Goal: Task Accomplishment & Management: Manage account settings

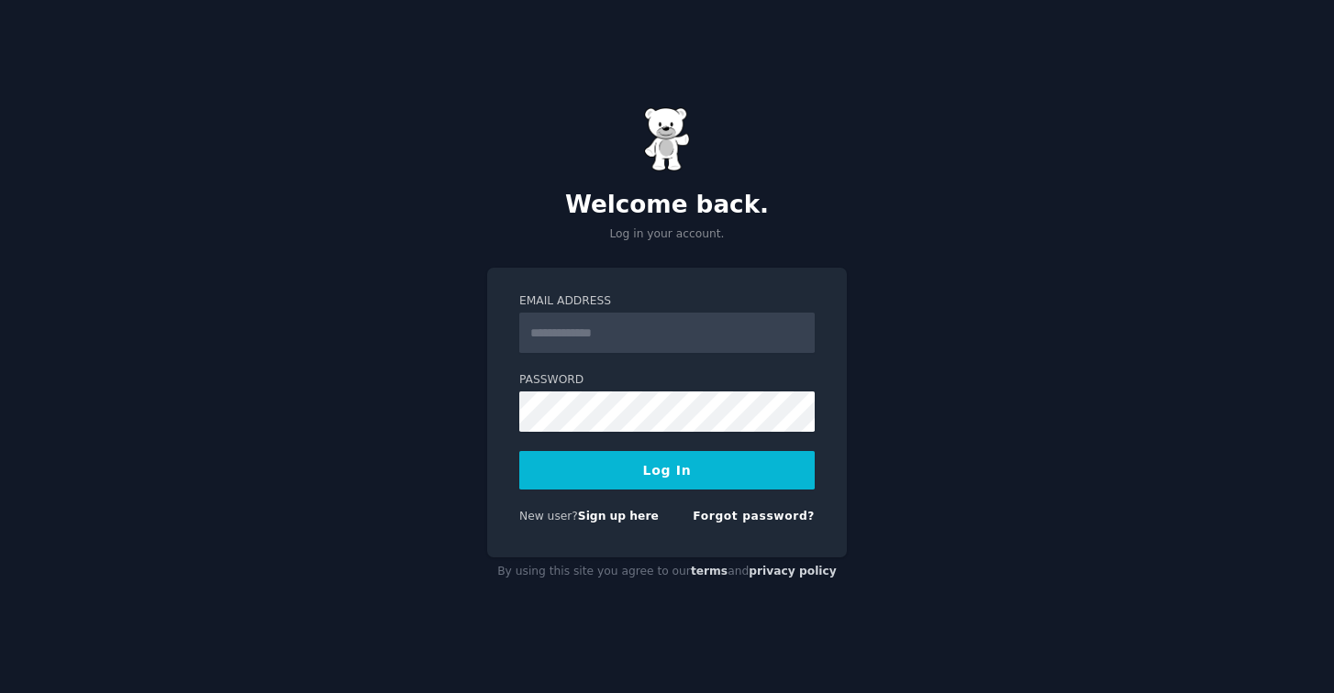
click at [542, 336] on input "Email Address" at bounding box center [666, 333] width 295 height 40
type input "**********"
click at [682, 462] on button "Log In" at bounding box center [666, 470] width 295 height 39
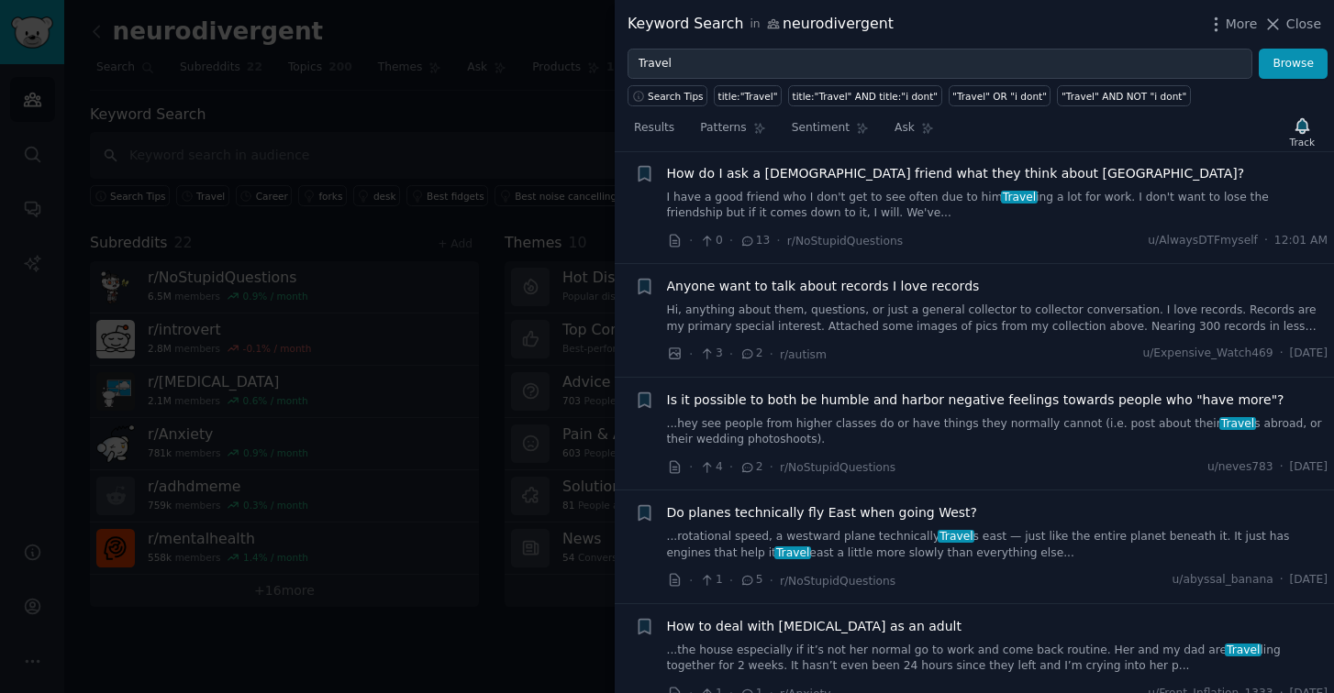
scroll to position [34, 0]
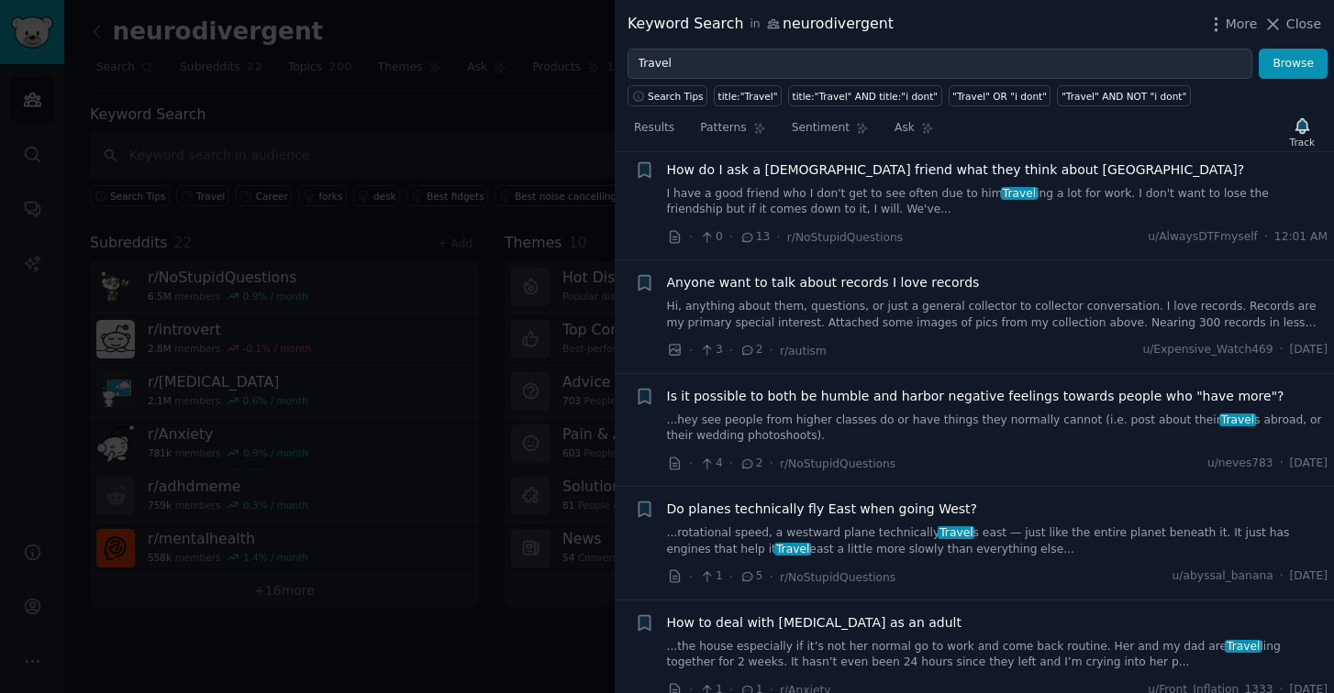
click at [748, 467] on icon at bounding box center [748, 464] width 10 height 8
click at [677, 469] on icon at bounding box center [675, 464] width 17 height 17
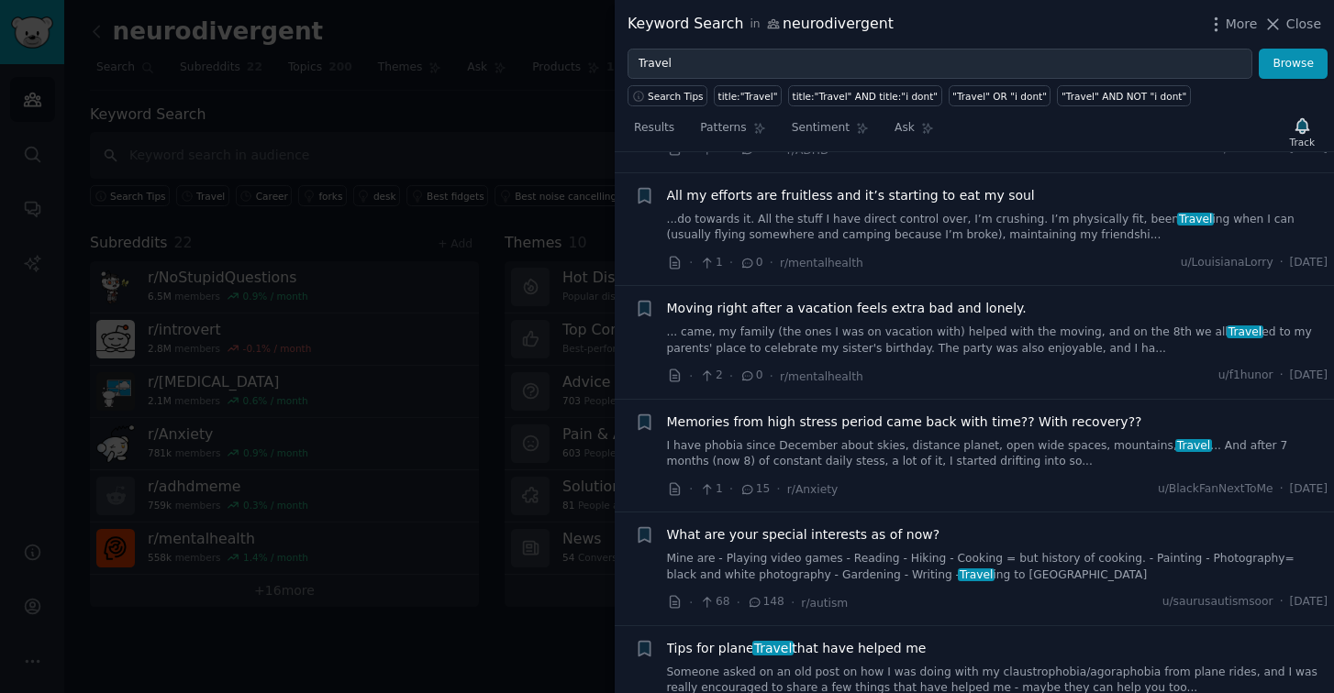
scroll to position [1882, 0]
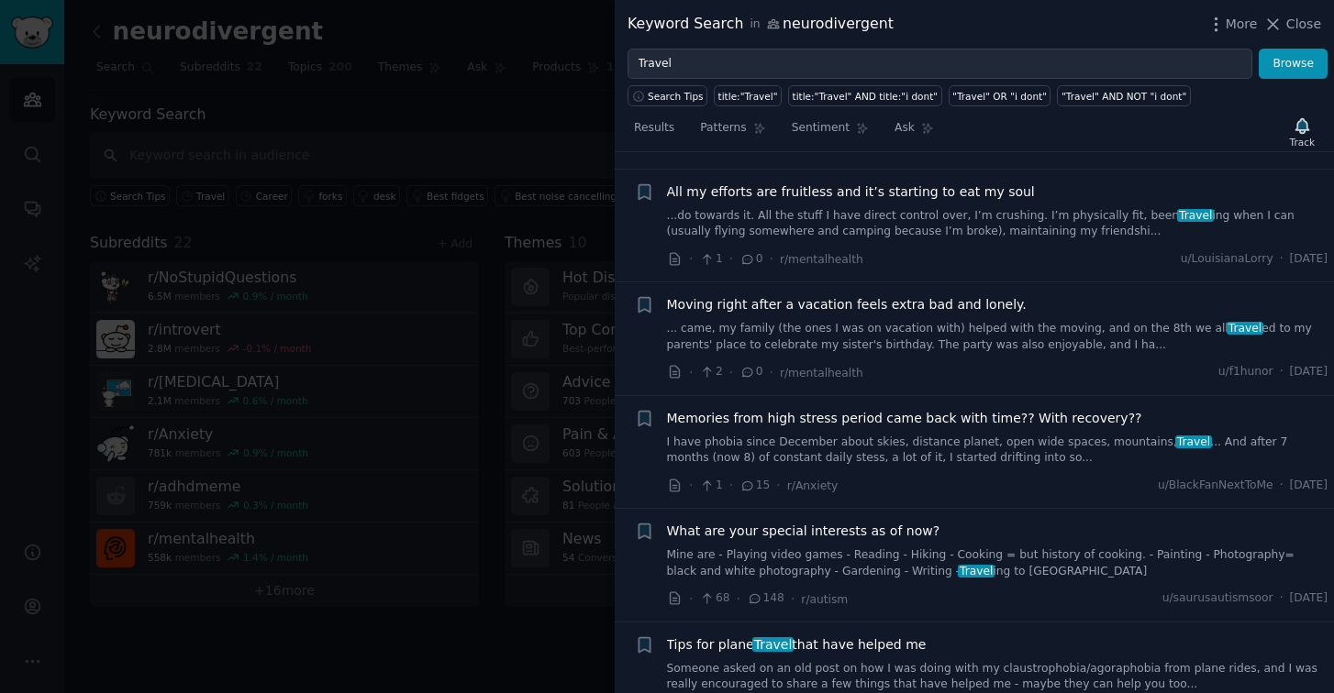
click at [817, 556] on link "Mine are - Playing video games - Reading - Hiking - Cooking = but history of co…" at bounding box center [997, 564] width 661 height 32
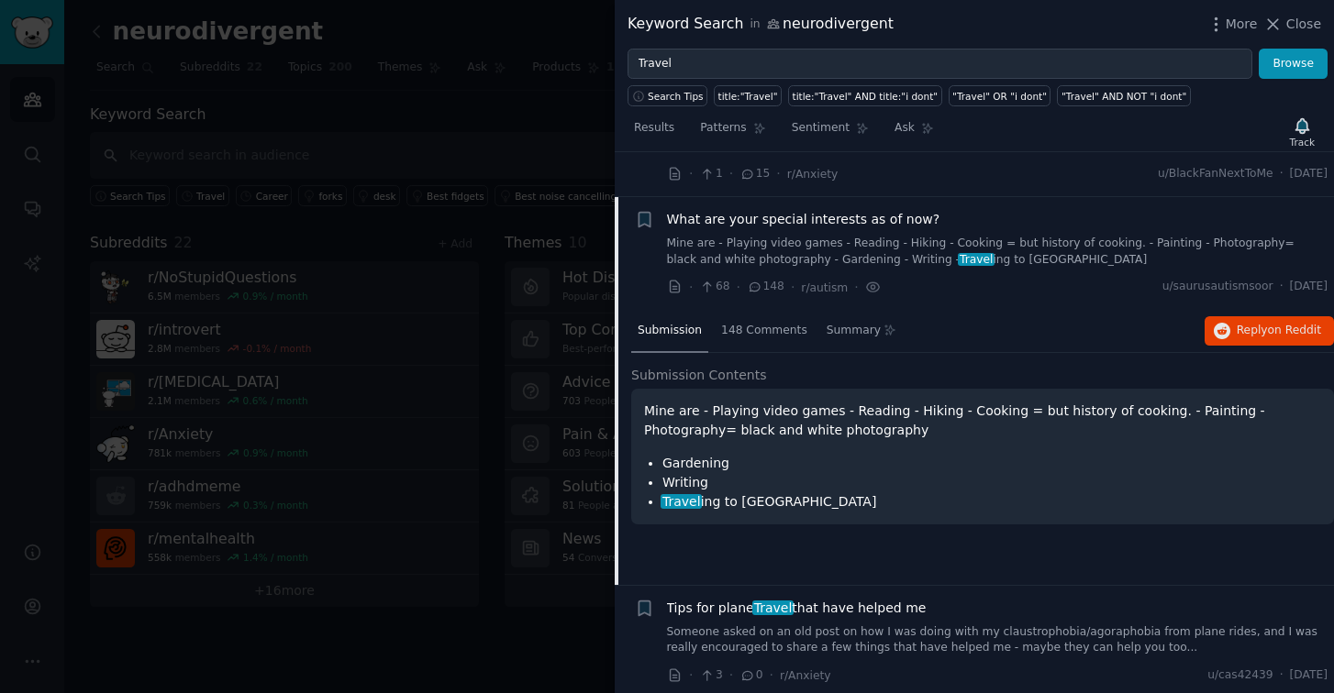
scroll to position [2239, 0]
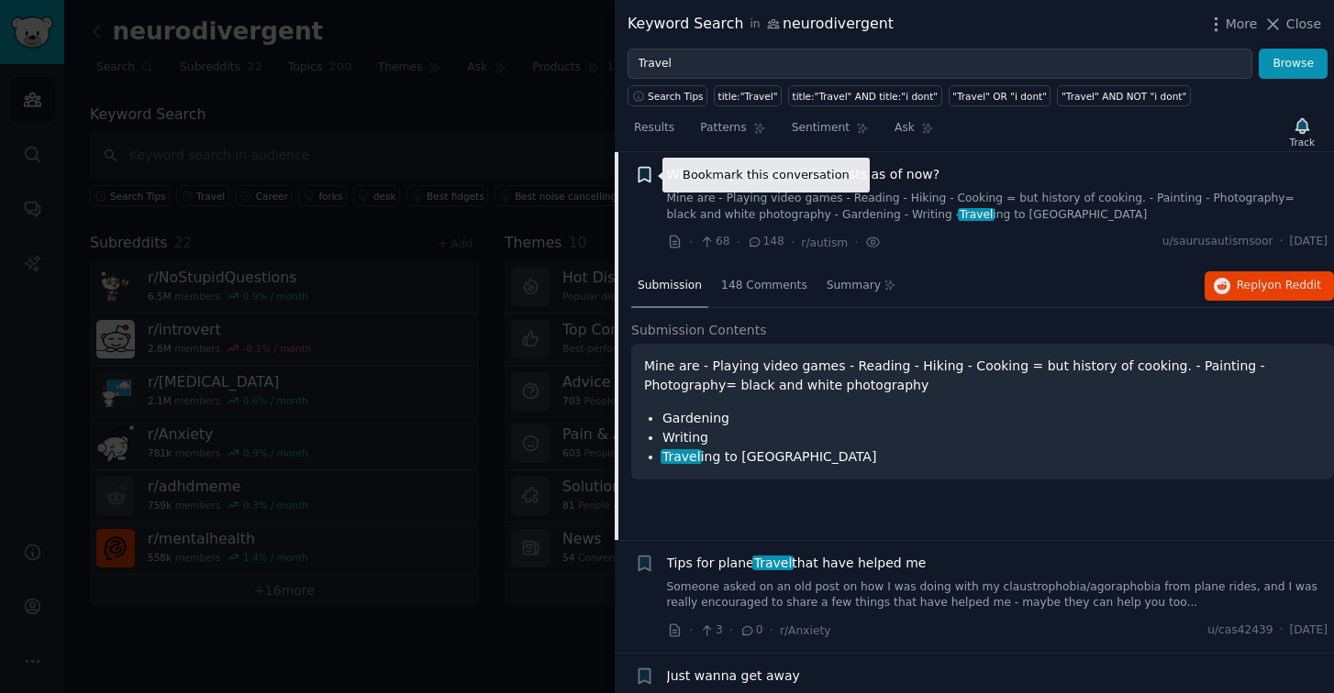
click at [641, 171] on icon "button" at bounding box center [643, 175] width 11 height 15
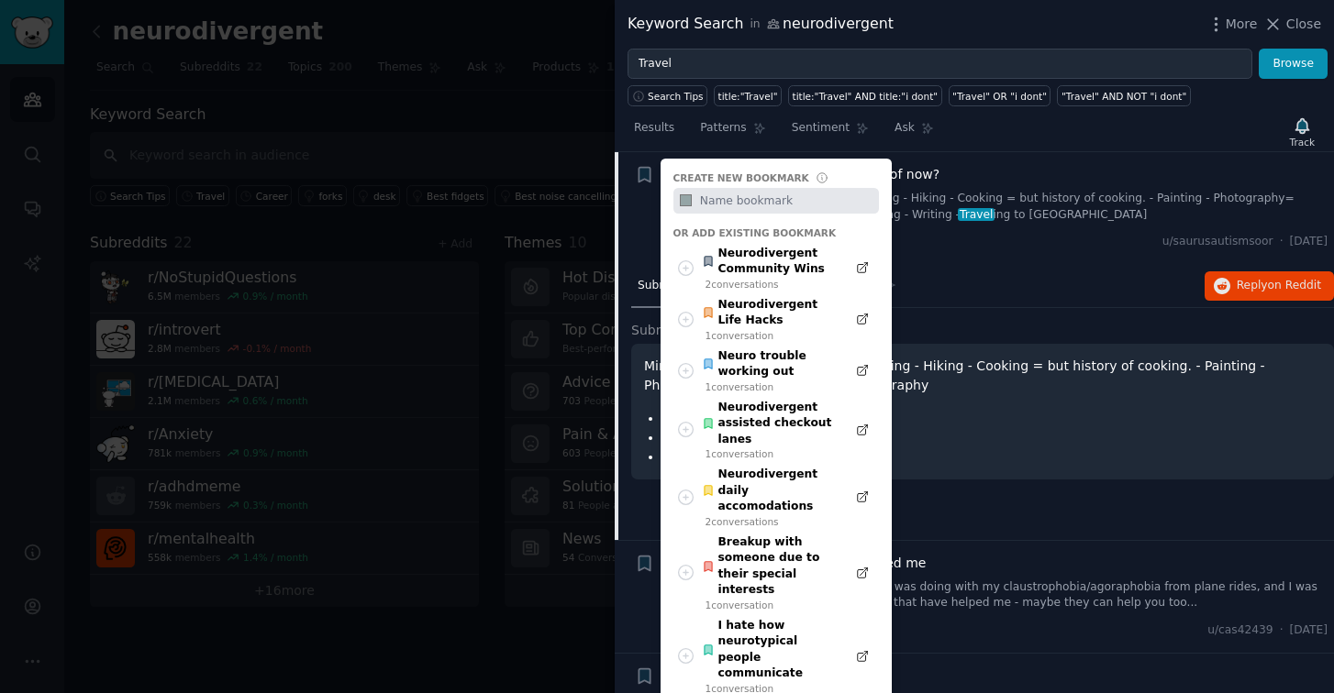
click at [649, 209] on div "Bookmark this conversation + Create new bookmark #95a5a6 Or add existing bookma…" at bounding box center [644, 208] width 19 height 87
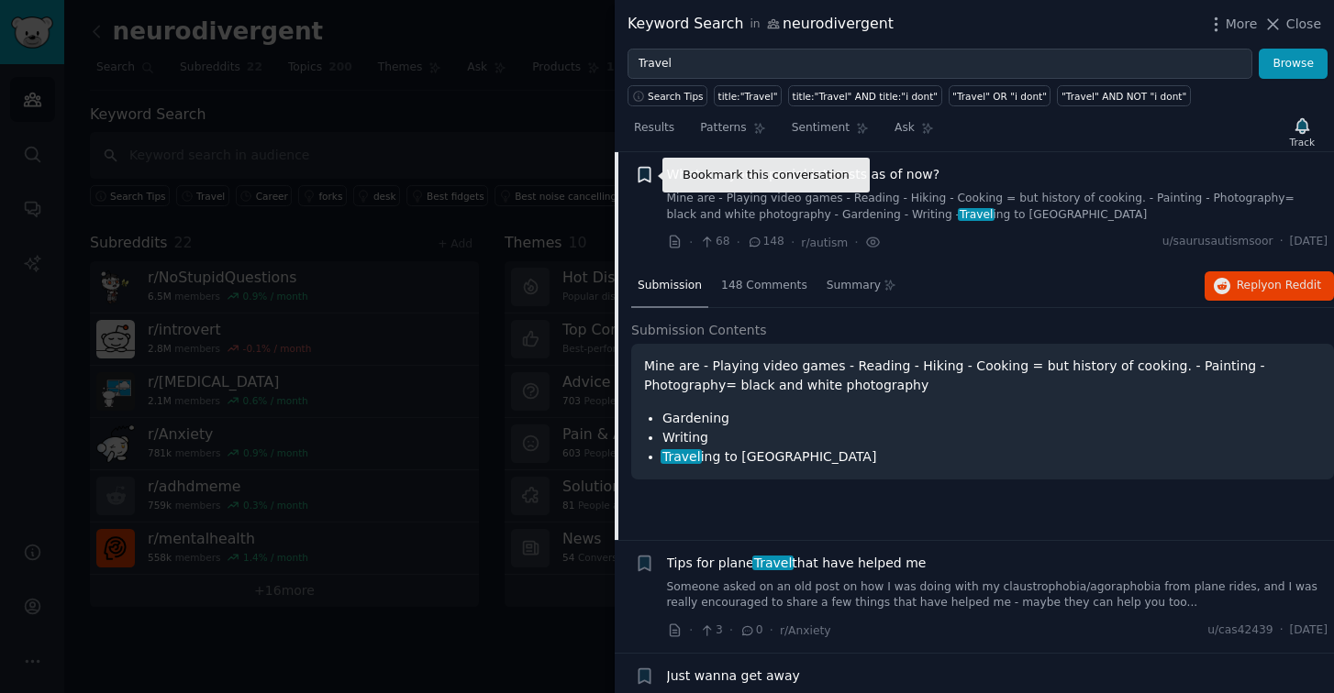
click at [644, 178] on icon "button" at bounding box center [643, 175] width 11 height 15
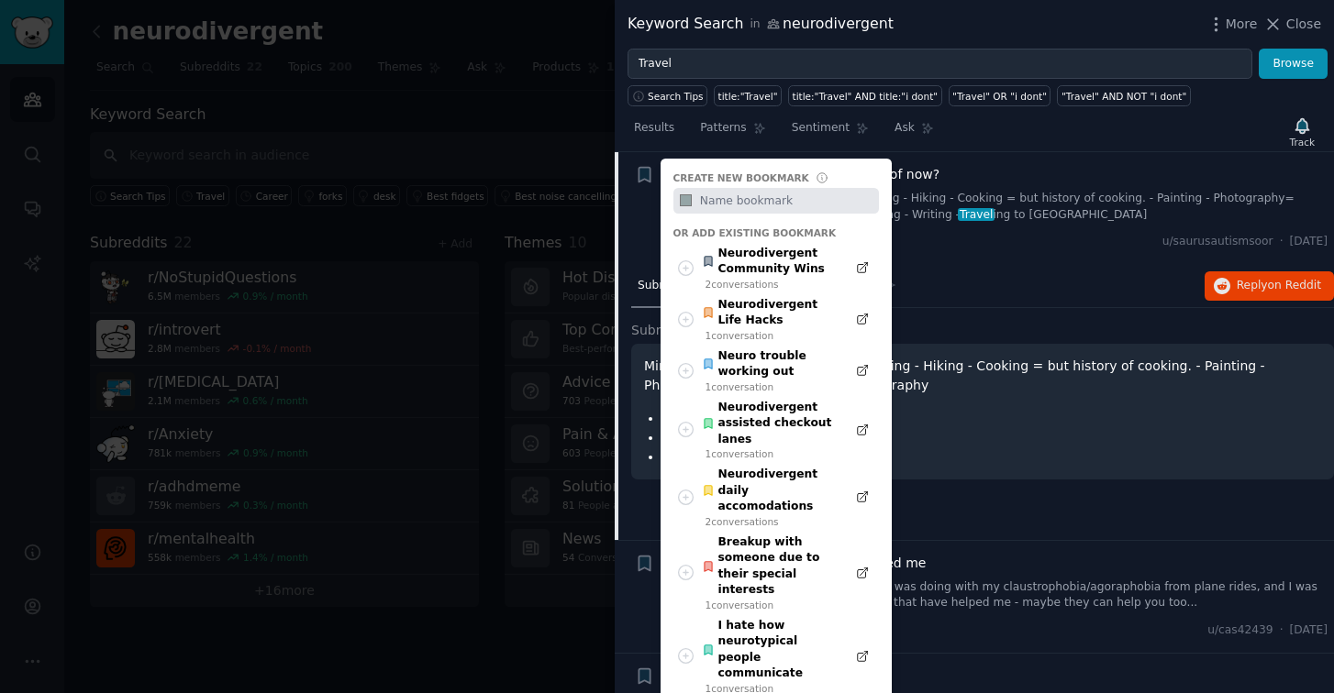
click at [645, 199] on div "Bookmark this conversation + Create new bookmark #95a5a6 Or add existing bookma…" at bounding box center [644, 208] width 19 height 87
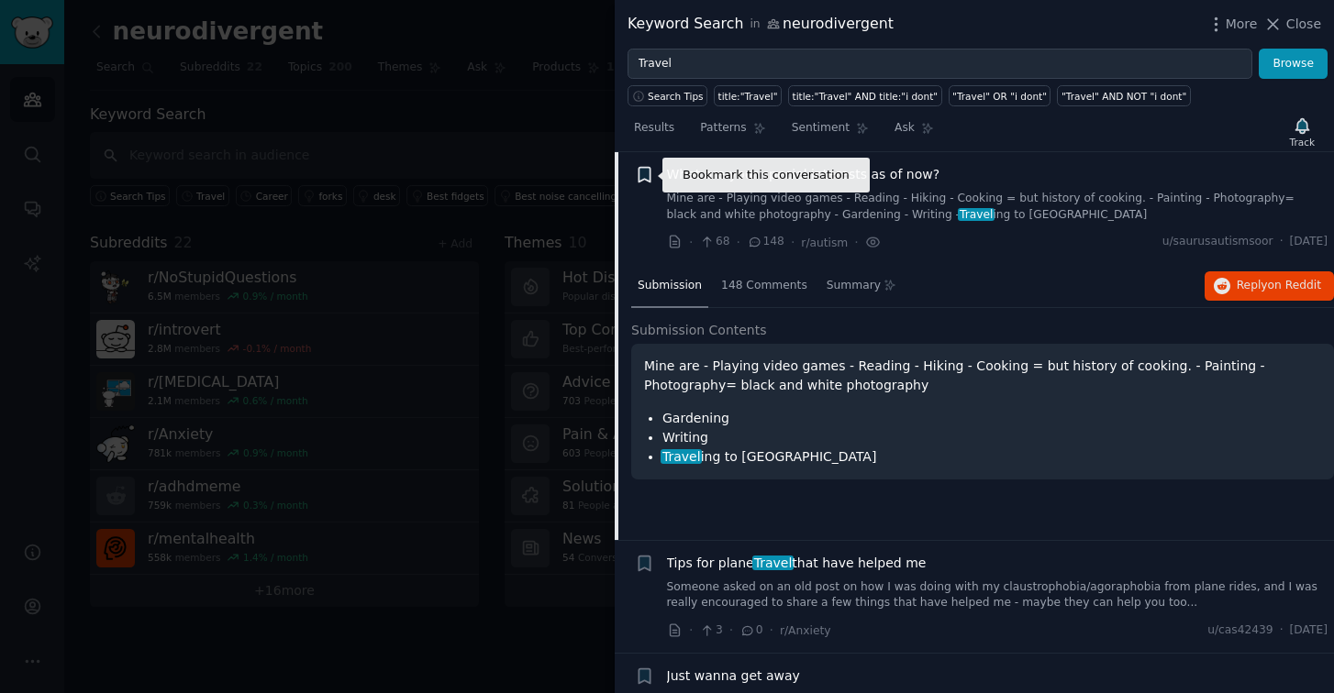
click at [643, 176] on icon "button" at bounding box center [643, 175] width 11 height 15
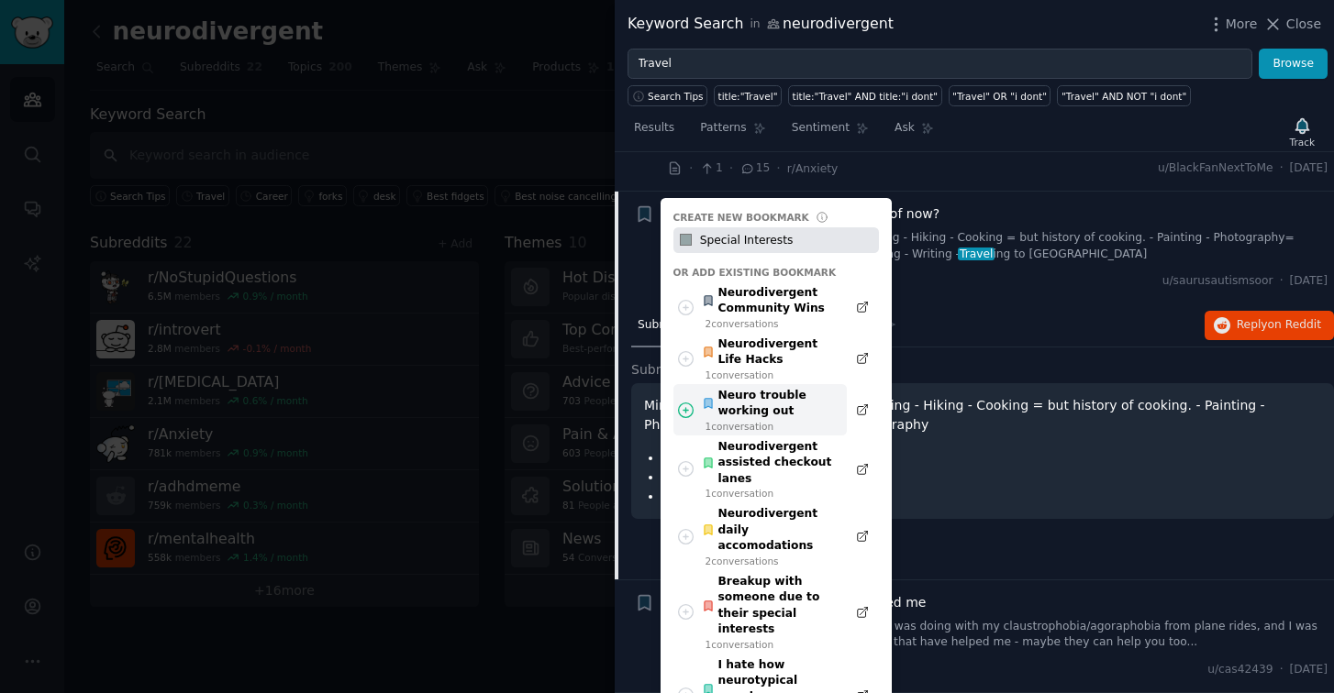
scroll to position [2179, 0]
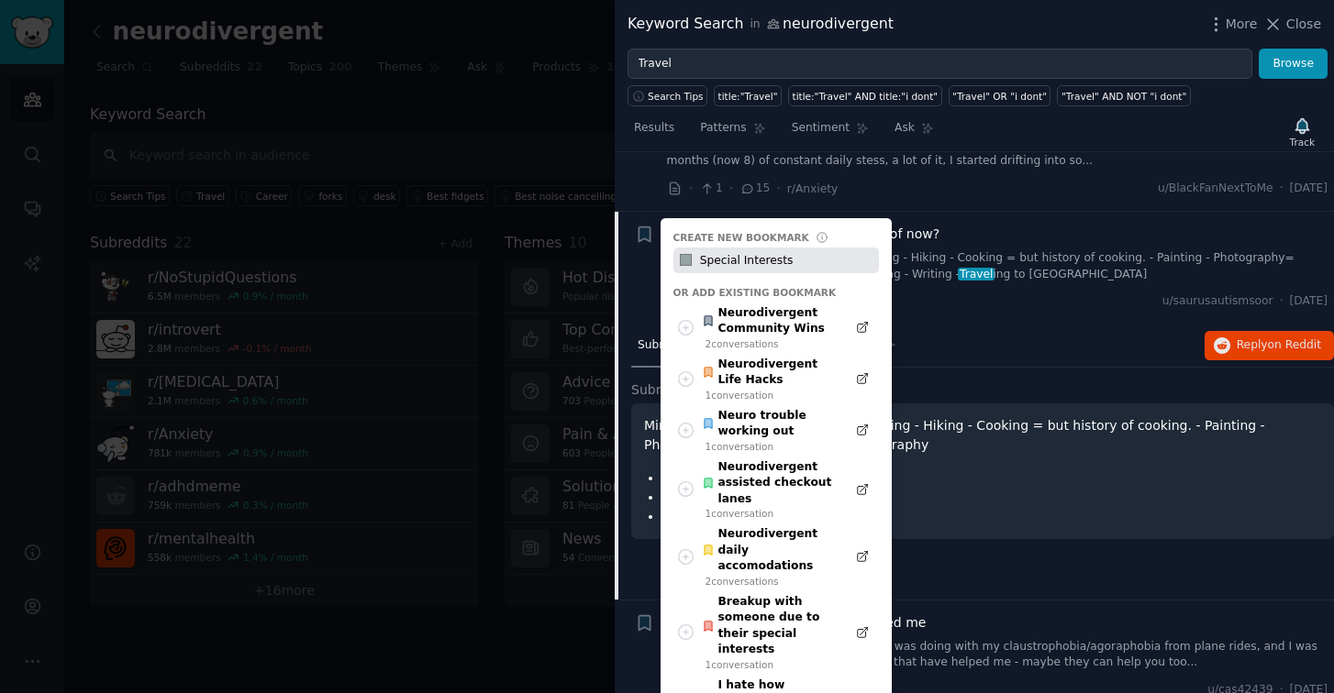
type input "Special Interests"
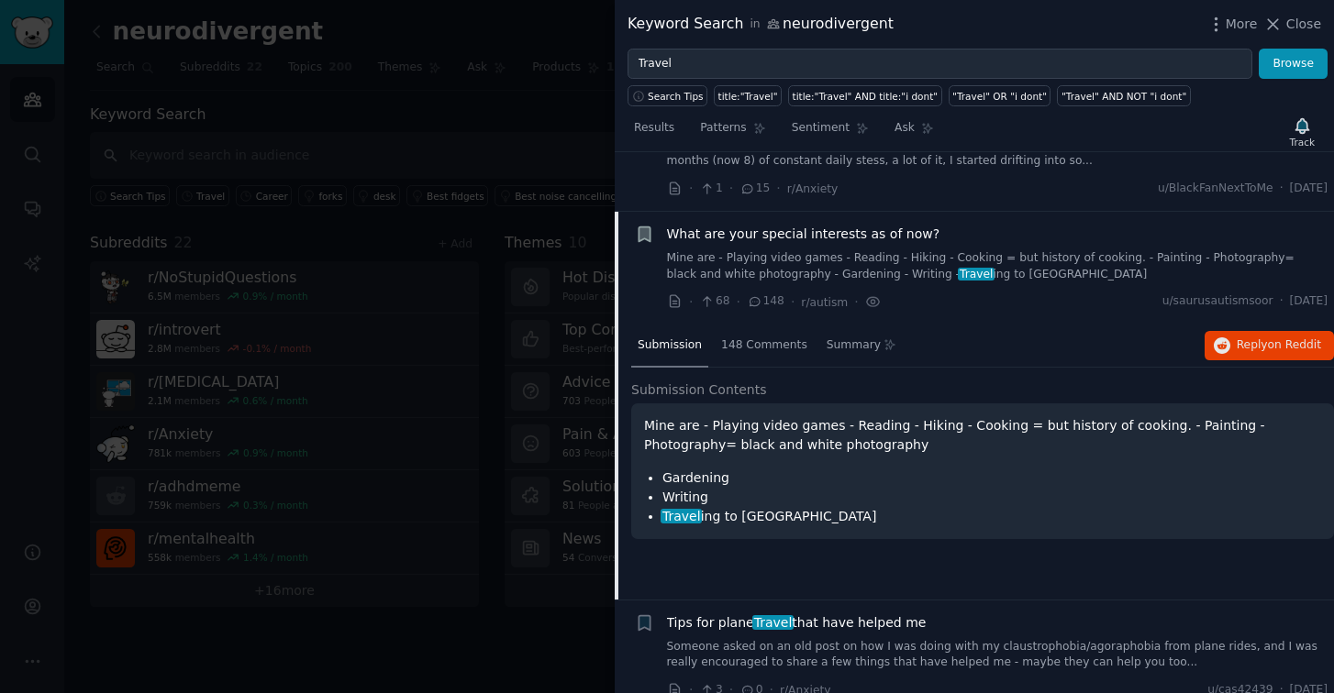
click at [643, 232] on icon "button" at bounding box center [643, 234] width 11 height 15
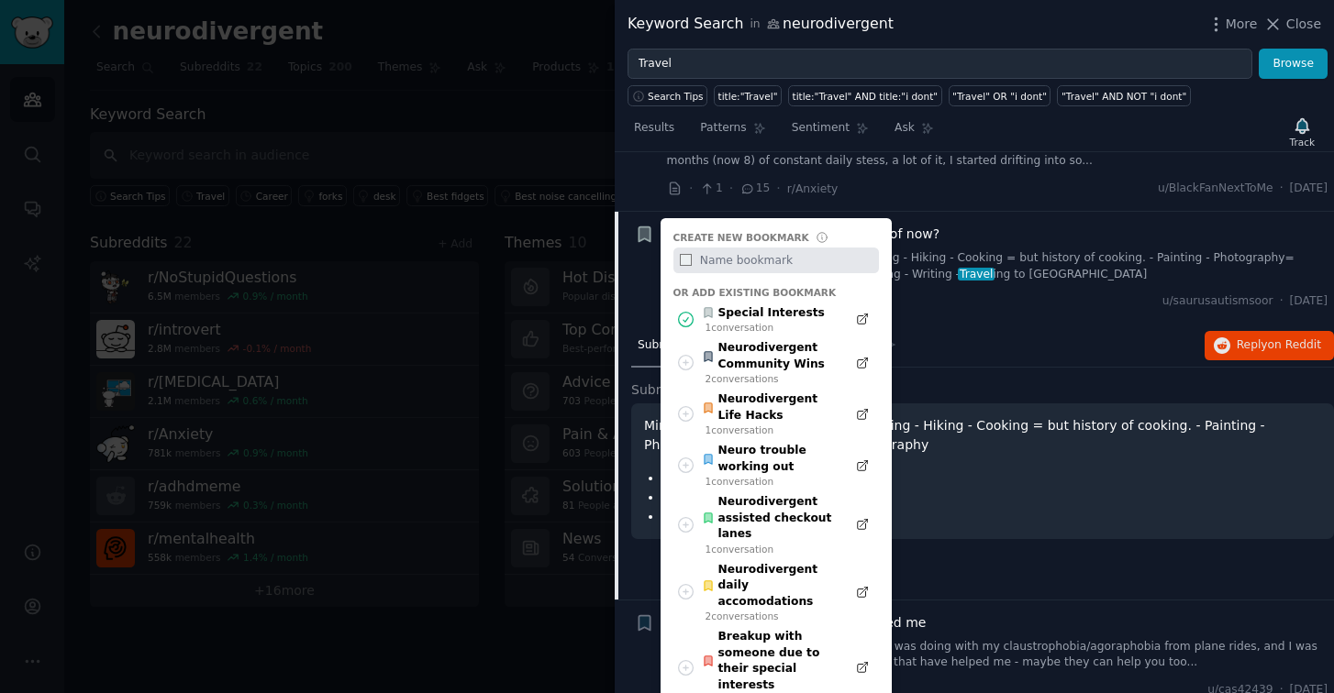
click at [646, 302] on div "Bookmark this conversation Create new bookmark #ecf0f1 Or add existing bookmark…" at bounding box center [644, 268] width 19 height 87
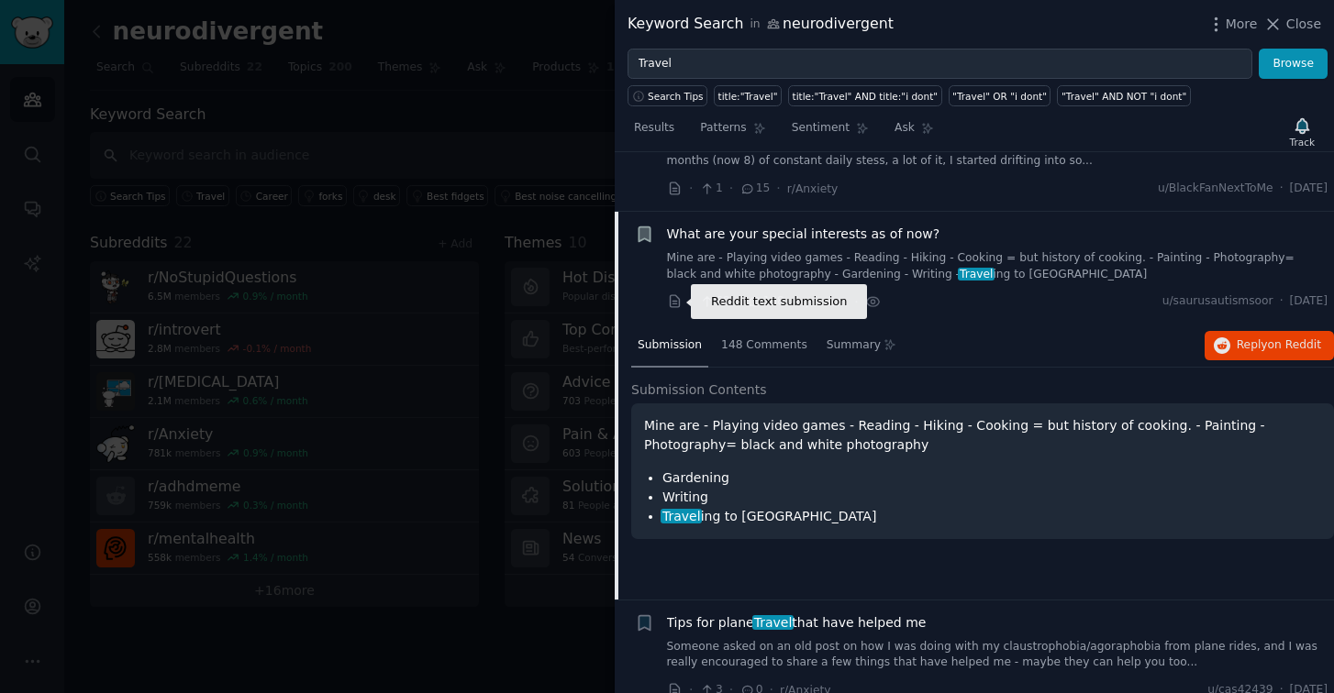
click at [679, 303] on icon at bounding box center [674, 301] width 9 height 12
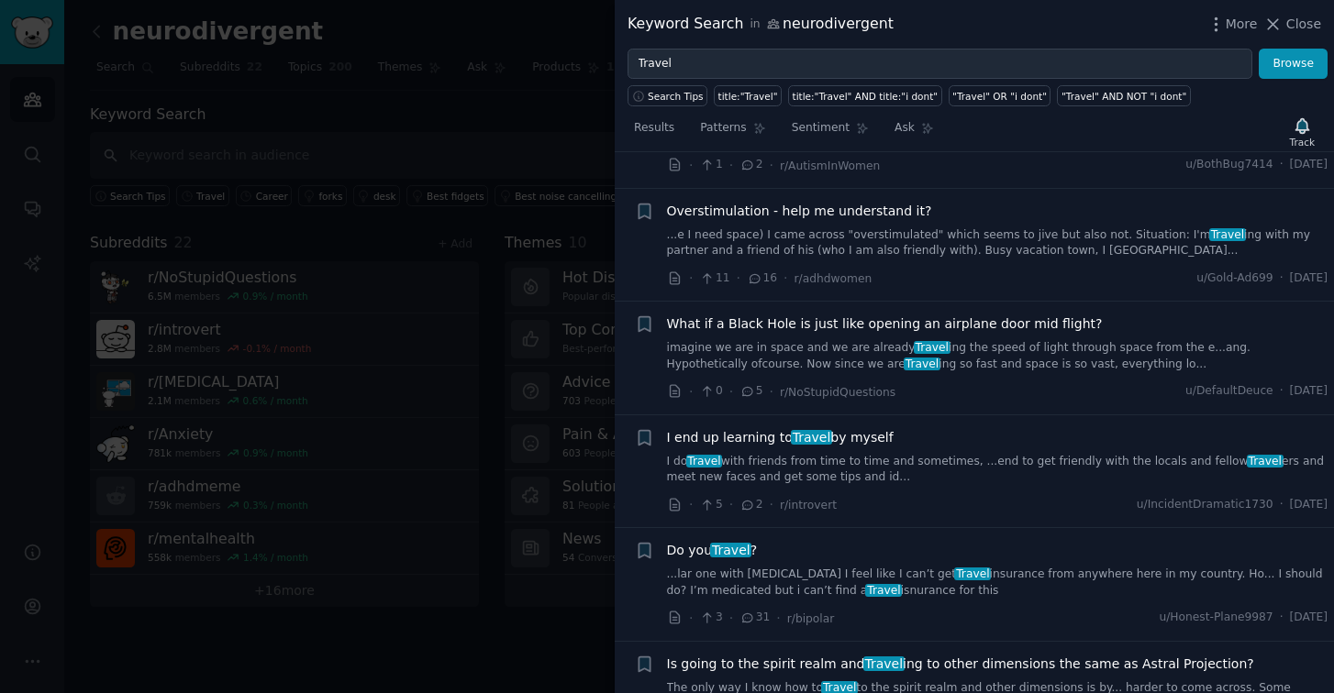
scroll to position [3050, 0]
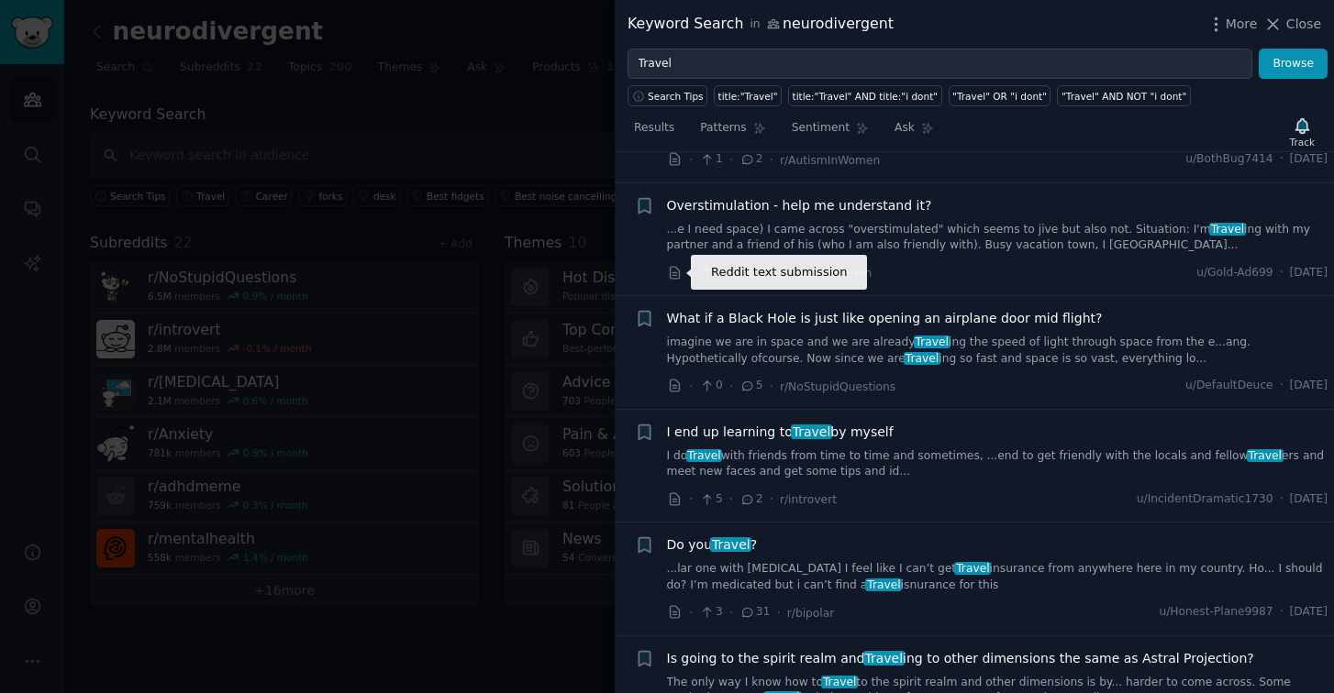
click at [681, 272] on icon at bounding box center [675, 273] width 17 height 17
